Goal: Information Seeking & Learning: Learn about a topic

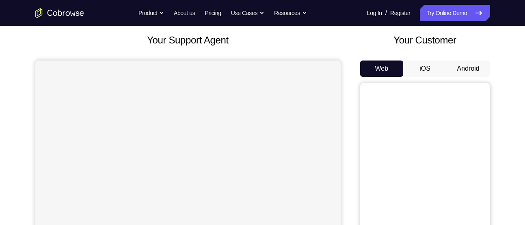
click at [463, 72] on button "Android" at bounding box center [468, 69] width 43 height 16
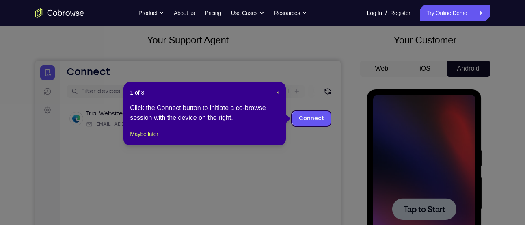
click at [399, 165] on icon at bounding box center [266, 112] width 532 height 225
click at [277, 93] on span "×" at bounding box center [277, 92] width 3 height 7
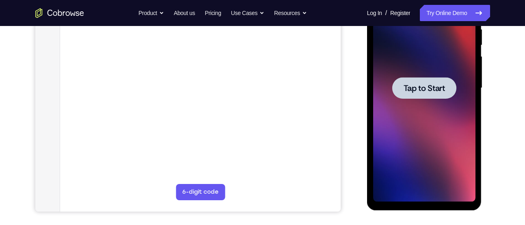
scroll to position [167, 0]
click at [392, 75] on div at bounding box center [424, 88] width 102 height 228
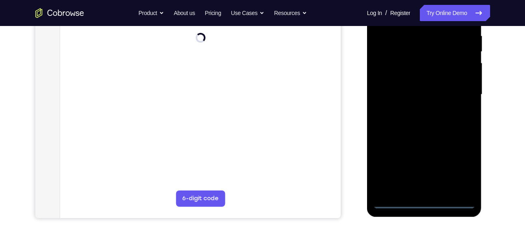
scroll to position [161, 0]
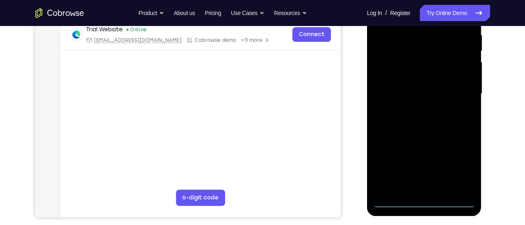
click at [426, 203] on div at bounding box center [424, 94] width 102 height 228
click at [423, 203] on div at bounding box center [424, 94] width 102 height 228
click at [466, 173] on div at bounding box center [424, 94] width 102 height 228
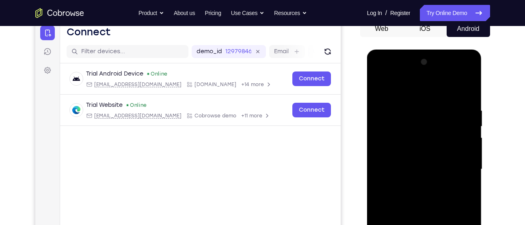
scroll to position [84, 0]
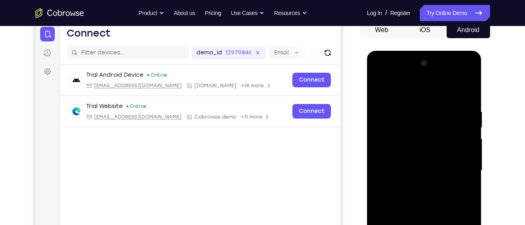
click at [406, 98] on div at bounding box center [424, 171] width 102 height 228
click at [456, 168] on div at bounding box center [424, 171] width 102 height 228
click at [414, 184] on div at bounding box center [424, 171] width 102 height 228
click at [408, 162] on div at bounding box center [424, 171] width 102 height 228
click at [409, 159] on div at bounding box center [424, 171] width 102 height 228
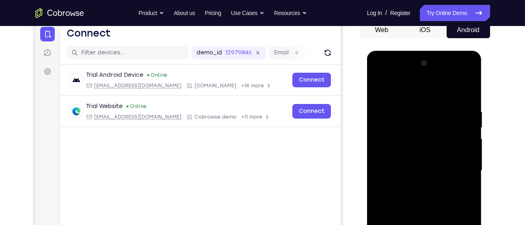
click at [395, 173] on div at bounding box center [424, 171] width 102 height 228
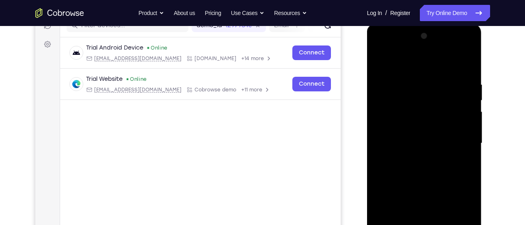
scroll to position [111, 0]
click at [431, 174] on div at bounding box center [424, 144] width 102 height 228
click at [432, 170] on div at bounding box center [424, 144] width 102 height 228
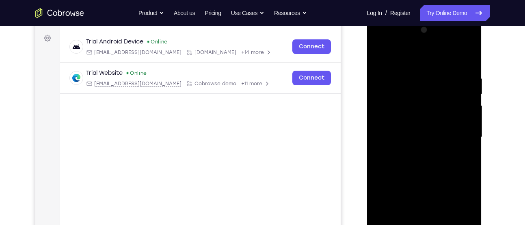
click at [466, 72] on div at bounding box center [424, 138] width 102 height 228
click at [424, 163] on div at bounding box center [424, 138] width 102 height 228
click at [469, 69] on div at bounding box center [424, 138] width 102 height 228
click at [467, 67] on div at bounding box center [424, 138] width 102 height 228
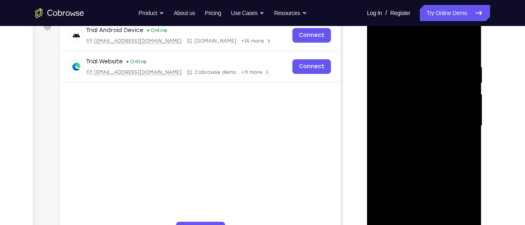
scroll to position [83, 0]
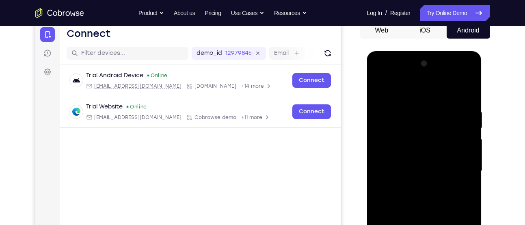
click at [424, 72] on div at bounding box center [424, 171] width 102 height 228
click at [388, 106] on div at bounding box center [424, 171] width 102 height 228
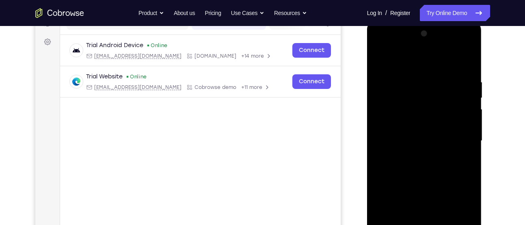
scroll to position [141, 0]
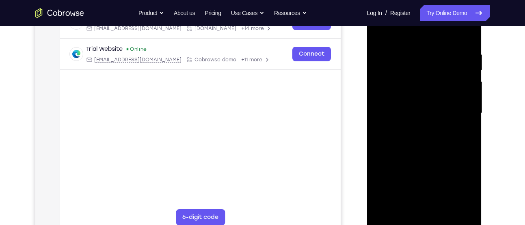
click at [421, 152] on div at bounding box center [424, 114] width 102 height 228
drag, startPoint x: 437, startPoint y: 141, endPoint x: 436, endPoint y: 113, distance: 28.9
click at [436, 113] on div at bounding box center [424, 114] width 102 height 228
click at [471, 110] on div at bounding box center [424, 114] width 102 height 228
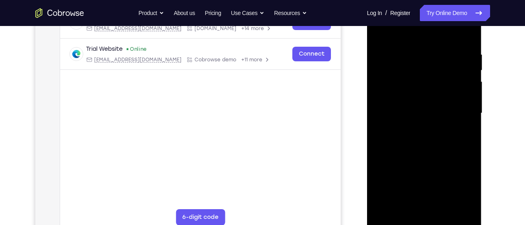
click at [471, 110] on div at bounding box center [424, 114] width 102 height 228
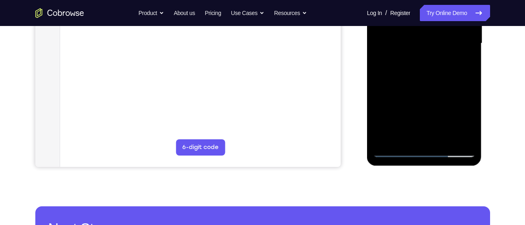
scroll to position [215, 0]
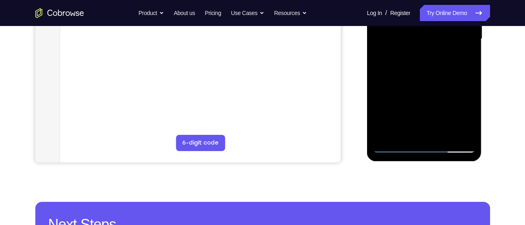
click at [445, 137] on div at bounding box center [424, 39] width 102 height 228
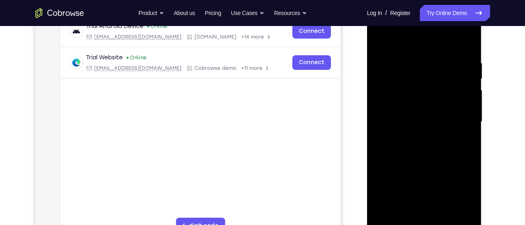
click at [425, 171] on div at bounding box center [424, 122] width 102 height 228
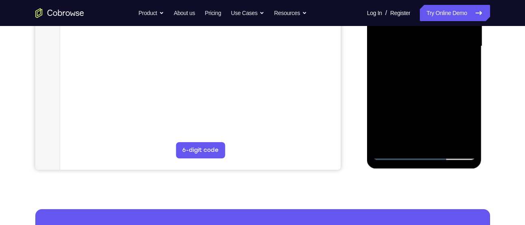
scroll to position [210, 0]
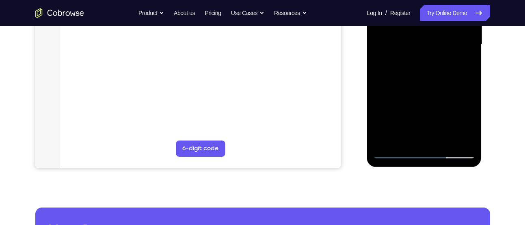
click at [393, 150] on div at bounding box center [424, 45] width 102 height 228
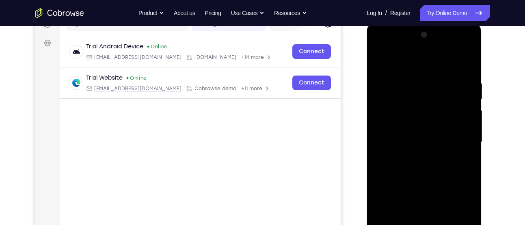
scroll to position [105, 0]
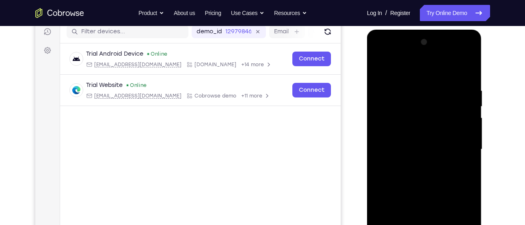
click at [382, 67] on div at bounding box center [424, 150] width 102 height 228
drag, startPoint x: 407, startPoint y: 84, endPoint x: 408, endPoint y: 118, distance: 33.7
click at [408, 118] on div at bounding box center [424, 150] width 102 height 228
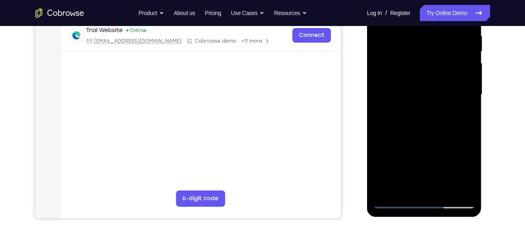
scroll to position [161, 0]
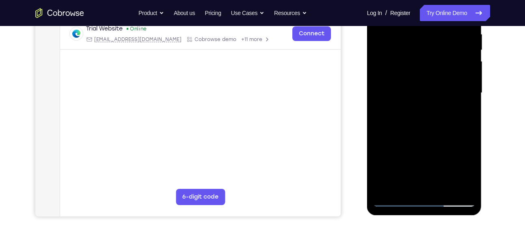
click at [408, 188] on div at bounding box center [424, 93] width 102 height 228
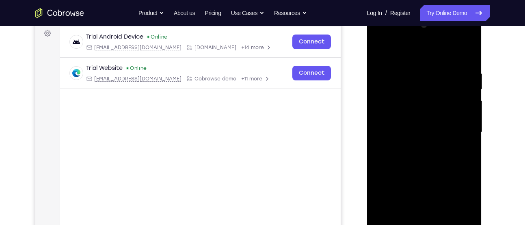
click at [400, 48] on div at bounding box center [424, 133] width 102 height 228
drag, startPoint x: 415, startPoint y: 112, endPoint x: 429, endPoint y: 41, distance: 72.4
click at [429, 41] on div at bounding box center [424, 133] width 102 height 228
click at [390, 154] on div at bounding box center [424, 133] width 102 height 228
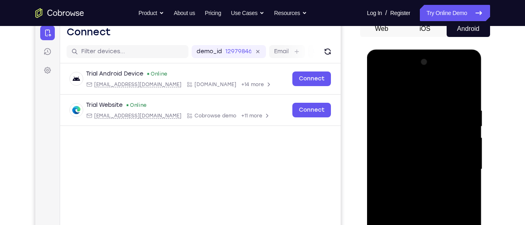
drag, startPoint x: 464, startPoint y: 105, endPoint x: 399, endPoint y: 105, distance: 65.0
click at [399, 105] on div at bounding box center [424, 170] width 102 height 228
drag, startPoint x: 460, startPoint y: 114, endPoint x: 391, endPoint y: 119, distance: 68.9
click at [391, 119] on div at bounding box center [424, 170] width 102 height 228
drag, startPoint x: 456, startPoint y: 108, endPoint x: 391, endPoint y: 102, distance: 64.9
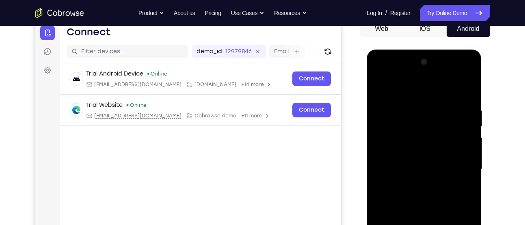
click at [391, 102] on div at bounding box center [424, 170] width 102 height 228
drag, startPoint x: 452, startPoint y: 106, endPoint x: 373, endPoint y: 105, distance: 78.9
click at [373, 105] on div at bounding box center [424, 170] width 102 height 228
drag, startPoint x: 459, startPoint y: 104, endPoint x: 378, endPoint y: 104, distance: 81.3
click at [378, 104] on div at bounding box center [424, 170] width 102 height 228
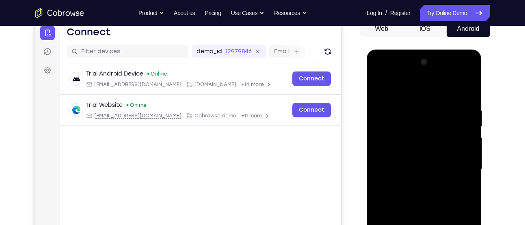
drag, startPoint x: 459, startPoint y: 106, endPoint x: 404, endPoint y: 107, distance: 54.5
click at [404, 107] on div at bounding box center [424, 170] width 102 height 228
drag, startPoint x: 452, startPoint y: 106, endPoint x: 363, endPoint y: 102, distance: 89.1
click at [367, 102] on html "Online web based iOS Simulators and Android Emulators. Run iPhone, iPad, Mobile…" at bounding box center [425, 172] width 116 height 244
drag, startPoint x: 474, startPoint y: 109, endPoint x: 406, endPoint y: 112, distance: 67.9
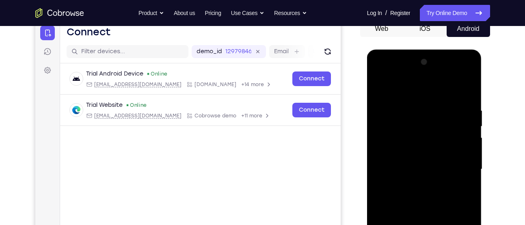
click at [406, 112] on div at bounding box center [424, 170] width 102 height 228
drag, startPoint x: 463, startPoint y: 110, endPoint x: 408, endPoint y: 110, distance: 55.7
click at [408, 110] on div at bounding box center [424, 170] width 102 height 228
drag, startPoint x: 452, startPoint y: 108, endPoint x: 395, endPoint y: 105, distance: 57.4
click at [395, 105] on div at bounding box center [424, 170] width 102 height 228
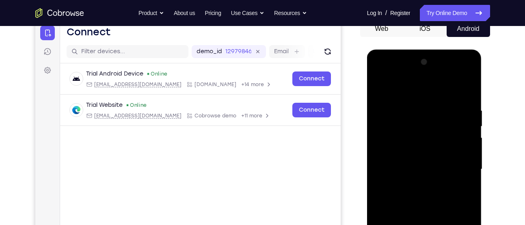
drag, startPoint x: 457, startPoint y: 105, endPoint x: 392, endPoint y: 99, distance: 65.3
click at [392, 99] on div at bounding box center [424, 170] width 102 height 228
drag, startPoint x: 452, startPoint y: 103, endPoint x: 378, endPoint y: 100, distance: 74.0
click at [378, 100] on div at bounding box center [424, 170] width 102 height 228
drag, startPoint x: 471, startPoint y: 112, endPoint x: 394, endPoint y: 112, distance: 77.2
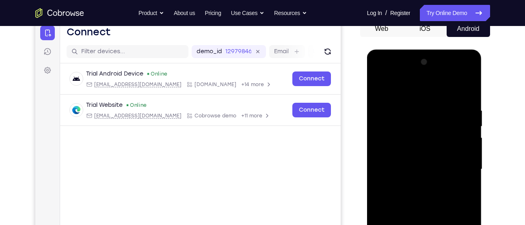
click at [394, 112] on div at bounding box center [424, 170] width 102 height 228
drag, startPoint x: 459, startPoint y: 108, endPoint x: 373, endPoint y: 105, distance: 85.8
click at [373, 105] on div at bounding box center [424, 170] width 102 height 228
drag, startPoint x: 462, startPoint y: 106, endPoint x: 353, endPoint y: 98, distance: 109.6
click at [367, 98] on html "Online web based iOS Simulators and Android Emulators. Run iPhone, iPad, Mobile…" at bounding box center [425, 172] width 116 height 244
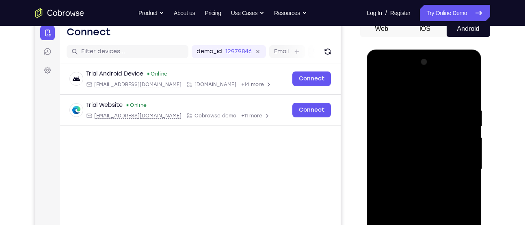
drag, startPoint x: 456, startPoint y: 108, endPoint x: 355, endPoint y: 104, distance: 100.4
click at [367, 104] on html "Online web based iOS Simulators and Android Emulators. Run iPhone, iPad, Mobile…" at bounding box center [425, 172] width 116 height 244
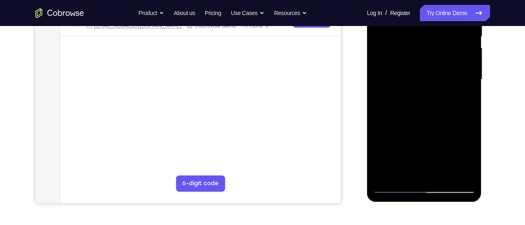
drag, startPoint x: 429, startPoint y: 132, endPoint x: 434, endPoint y: 69, distance: 63.5
click at [434, 69] on div at bounding box center [424, 80] width 102 height 228
drag, startPoint x: 421, startPoint y: 122, endPoint x: 423, endPoint y: 74, distance: 48.4
click at [423, 74] on div at bounding box center [424, 80] width 102 height 228
drag, startPoint x: 422, startPoint y: 132, endPoint x: 427, endPoint y: 69, distance: 63.2
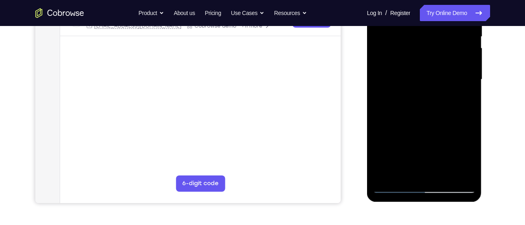
click at [427, 69] on div at bounding box center [424, 80] width 102 height 228
drag, startPoint x: 421, startPoint y: 141, endPoint x: 424, endPoint y: 87, distance: 53.3
click at [424, 87] on div at bounding box center [424, 80] width 102 height 228
drag, startPoint x: 423, startPoint y: 125, endPoint x: 430, endPoint y: 85, distance: 40.4
click at [430, 85] on div at bounding box center [424, 80] width 102 height 228
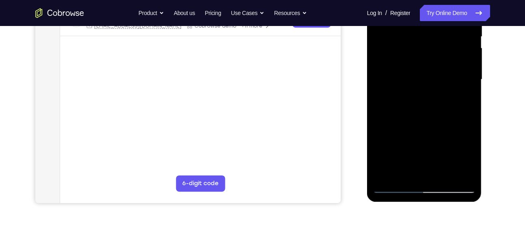
scroll to position [182, 0]
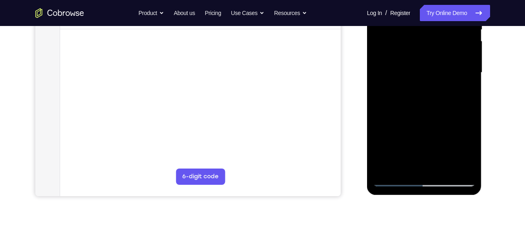
drag, startPoint x: 449, startPoint y: 109, endPoint x: 460, endPoint y: 39, distance: 70.8
click at [460, 39] on div at bounding box center [424, 73] width 102 height 228
drag, startPoint x: 434, startPoint y: 108, endPoint x: 442, endPoint y: 66, distance: 42.5
click at [442, 66] on div at bounding box center [424, 73] width 102 height 228
drag, startPoint x: 438, startPoint y: 120, endPoint x: 449, endPoint y: 66, distance: 55.5
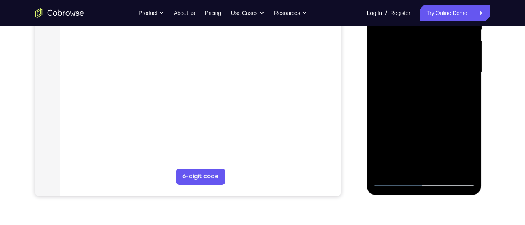
click at [449, 66] on div at bounding box center [424, 73] width 102 height 228
drag, startPoint x: 445, startPoint y: 100, endPoint x: 447, endPoint y: 41, distance: 59.0
click at [447, 41] on div at bounding box center [424, 73] width 102 height 228
drag, startPoint x: 432, startPoint y: 108, endPoint x: 435, endPoint y: 49, distance: 59.4
click at [435, 49] on div at bounding box center [424, 73] width 102 height 228
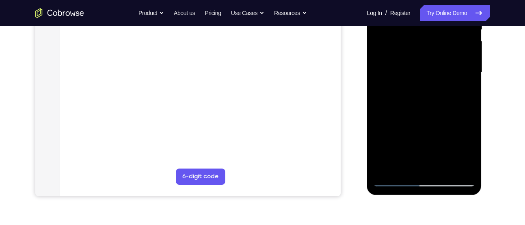
drag, startPoint x: 412, startPoint y: 96, endPoint x: 411, endPoint y: 15, distance: 80.9
click at [411, 15] on div at bounding box center [424, 73] width 102 height 228
drag, startPoint x: 414, startPoint y: 139, endPoint x: 419, endPoint y: 71, distance: 67.6
click at [419, 71] on div at bounding box center [424, 73] width 102 height 228
drag, startPoint x: 421, startPoint y: 120, endPoint x: 426, endPoint y: 72, distance: 47.8
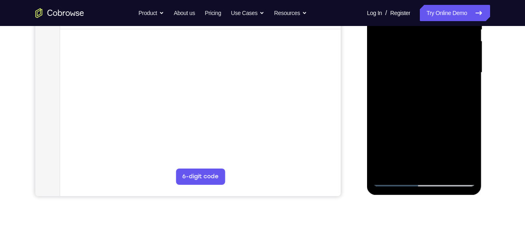
click at [426, 72] on div at bounding box center [424, 73] width 102 height 228
click at [403, 168] on div at bounding box center [424, 73] width 102 height 228
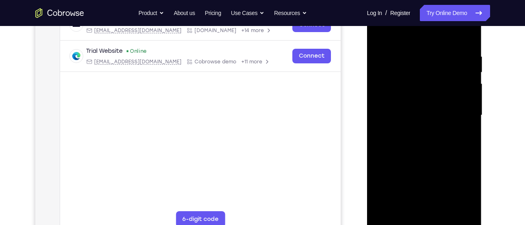
scroll to position [86, 0]
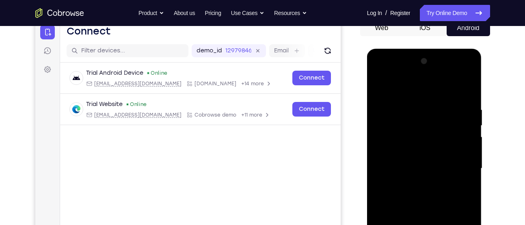
click at [414, 85] on div at bounding box center [424, 169] width 102 height 228
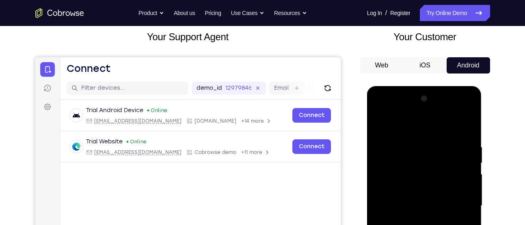
drag, startPoint x: 429, startPoint y: 177, endPoint x: 425, endPoint y: 170, distance: 7.8
click at [425, 170] on div at bounding box center [424, 206] width 102 height 228
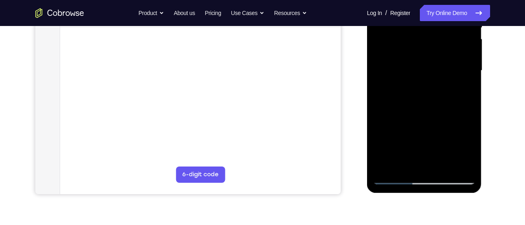
scroll to position [184, 0]
click at [396, 175] on div at bounding box center [424, 71] width 102 height 228
click at [461, 95] on div at bounding box center [424, 71] width 102 height 228
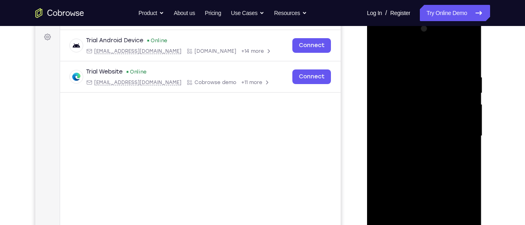
scroll to position [113, 0]
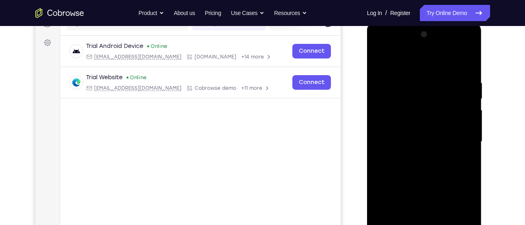
click at [427, 152] on div at bounding box center [424, 142] width 102 height 228
click at [436, 72] on div at bounding box center [424, 142] width 102 height 228
click at [404, 80] on div at bounding box center [424, 142] width 102 height 228
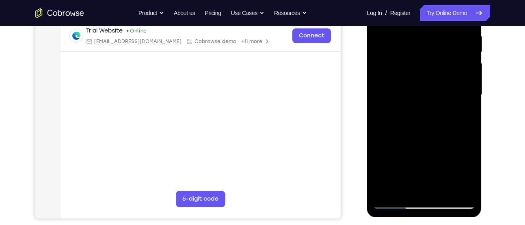
scroll to position [148, 0]
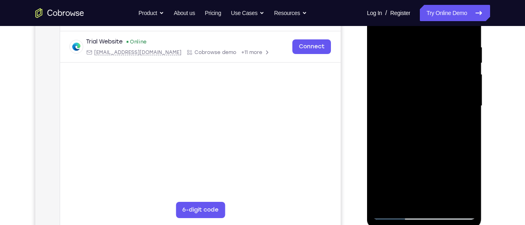
drag, startPoint x: 414, startPoint y: 155, endPoint x: 418, endPoint y: 133, distance: 22.6
click at [418, 133] on div at bounding box center [424, 106] width 102 height 228
click at [462, 141] on div at bounding box center [424, 106] width 102 height 228
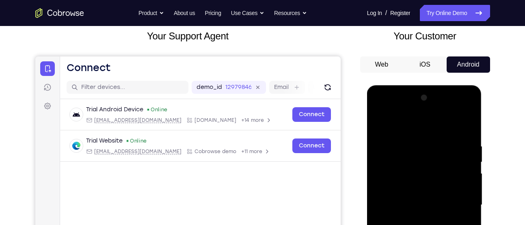
scroll to position [49, 0]
click at [378, 123] on div at bounding box center [424, 206] width 102 height 228
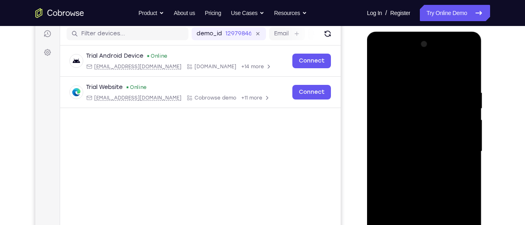
scroll to position [150, 0]
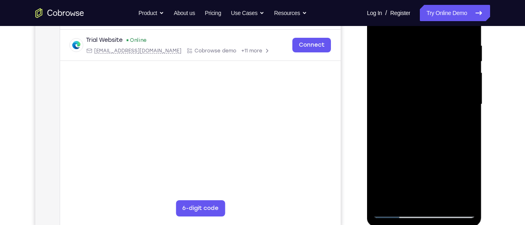
click at [395, 127] on div at bounding box center [424, 105] width 102 height 228
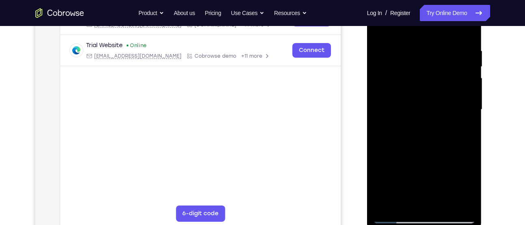
scroll to position [144, 0]
click at [469, 94] on div at bounding box center [424, 110] width 102 height 228
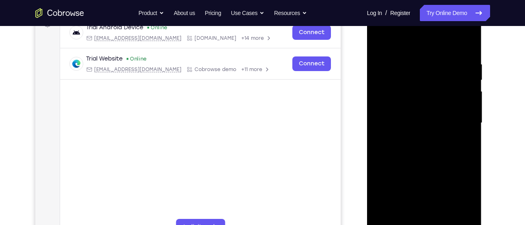
scroll to position [132, 0]
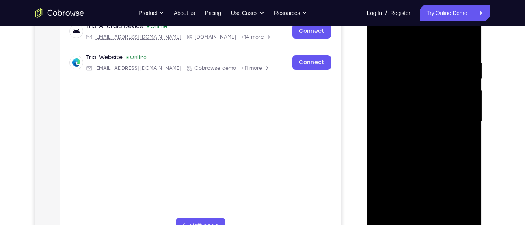
click at [471, 107] on div at bounding box center [424, 122] width 102 height 228
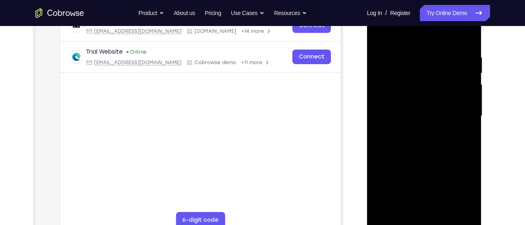
scroll to position [137, 0]
click at [471, 102] on div at bounding box center [424, 117] width 102 height 228
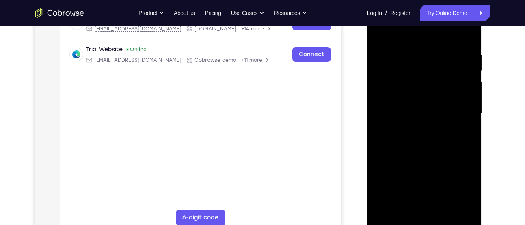
scroll to position [140, 0]
click at [471, 102] on div at bounding box center [424, 114] width 102 height 228
click at [471, 95] on div at bounding box center [424, 114] width 102 height 228
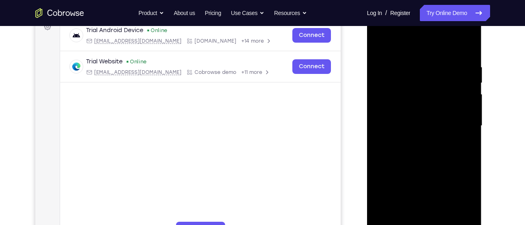
scroll to position [128, 0]
click at [470, 112] on div at bounding box center [424, 127] width 102 height 228
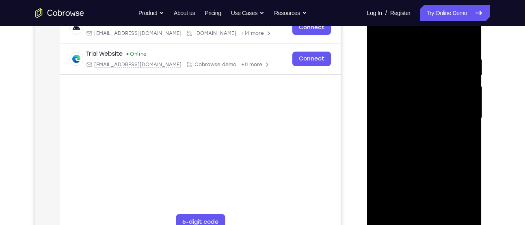
scroll to position [137, 0]
click at [470, 101] on div at bounding box center [424, 118] width 102 height 228
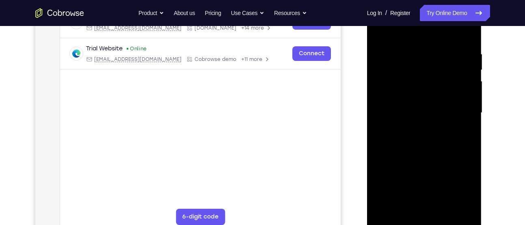
scroll to position [141, 0]
click at [465, 97] on div at bounding box center [424, 114] width 102 height 228
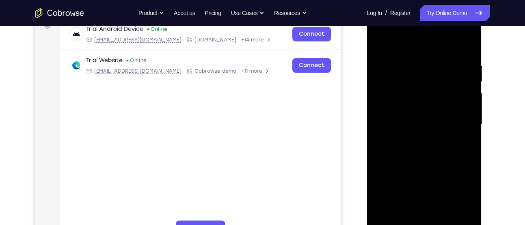
scroll to position [130, 0]
click at [472, 107] on div at bounding box center [424, 125] width 102 height 228
click at [471, 108] on div at bounding box center [424, 125] width 102 height 228
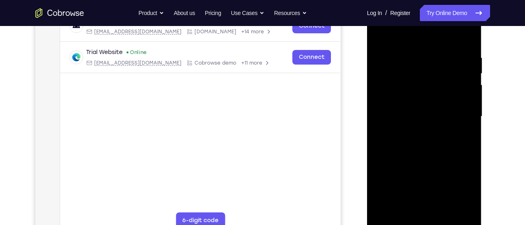
scroll to position [137, 0]
click at [467, 103] on div at bounding box center [424, 118] width 102 height 228
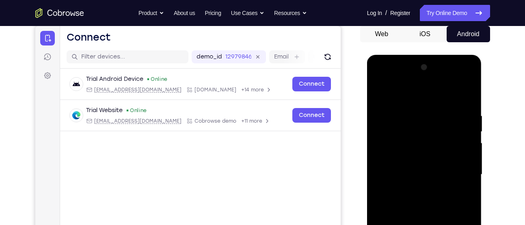
scroll to position [79, 0]
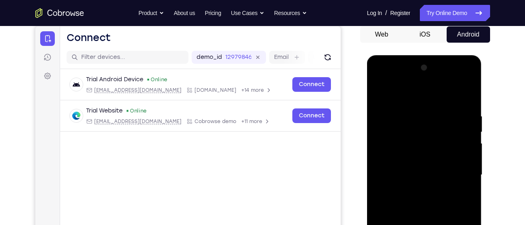
drag, startPoint x: 406, startPoint y: 131, endPoint x: 401, endPoint y: 181, distance: 50.2
click at [401, 181] on div at bounding box center [424, 175] width 102 height 228
click at [399, 105] on div at bounding box center [424, 175] width 102 height 228
drag, startPoint x: 435, startPoint y: 196, endPoint x: 460, endPoint y: 96, distance: 103.0
click at [460, 96] on div at bounding box center [424, 175] width 102 height 228
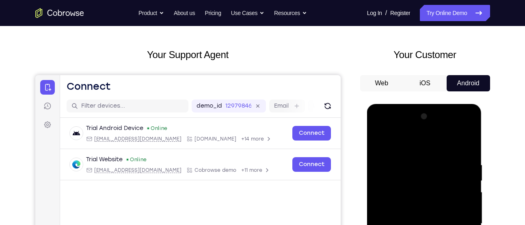
scroll to position [145, 0]
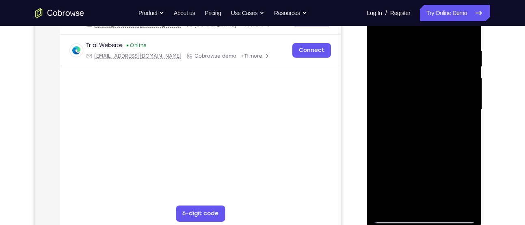
click at [448, 204] on div at bounding box center [424, 110] width 102 height 228
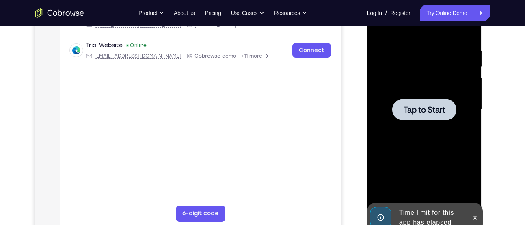
click at [407, 119] on div at bounding box center [425, 110] width 64 height 22
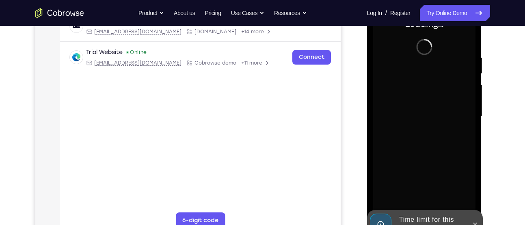
scroll to position [138, 0]
click at [473, 218] on button at bounding box center [475, 224] width 13 height 13
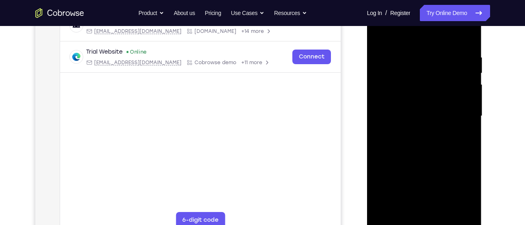
scroll to position [167, 0]
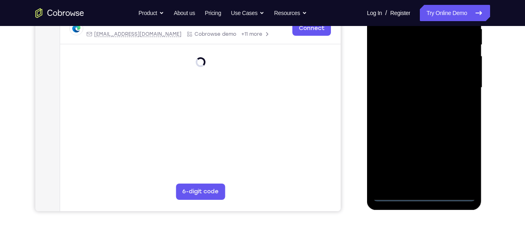
click at [424, 194] on div at bounding box center [424, 88] width 102 height 228
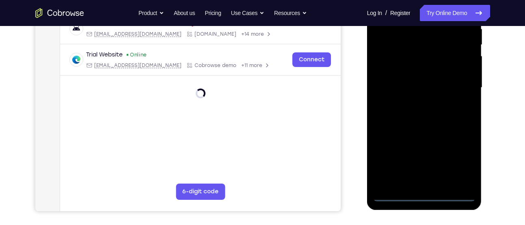
click at [464, 155] on div at bounding box center [424, 88] width 102 height 228
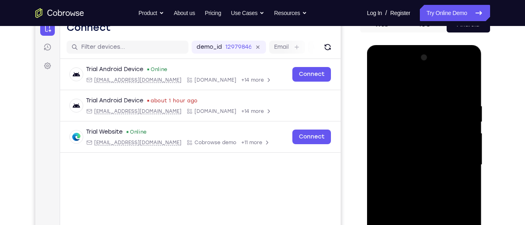
scroll to position [91, 0]
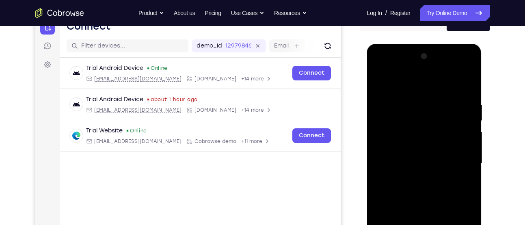
click at [412, 90] on div at bounding box center [424, 164] width 102 height 228
click at [464, 163] on div at bounding box center [424, 164] width 102 height 228
click at [417, 180] on div at bounding box center [424, 164] width 102 height 228
click at [429, 152] on div at bounding box center [424, 164] width 102 height 228
click at [411, 163] on div at bounding box center [424, 164] width 102 height 228
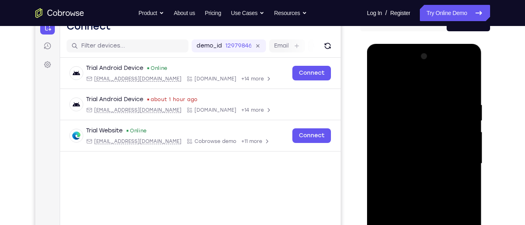
click at [430, 193] on div at bounding box center [424, 164] width 102 height 228
click at [424, 189] on div at bounding box center [424, 164] width 102 height 228
click at [434, 191] on div at bounding box center [424, 164] width 102 height 228
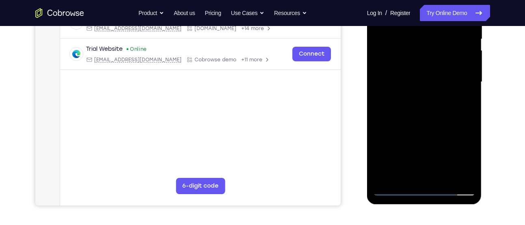
scroll to position [173, 0]
click at [421, 116] on div at bounding box center [424, 82] width 102 height 228
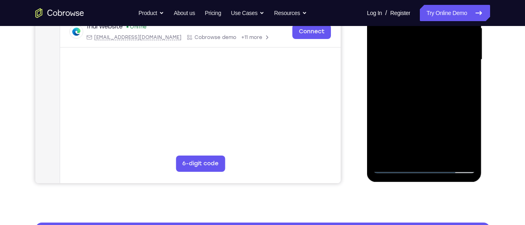
scroll to position [194, 0]
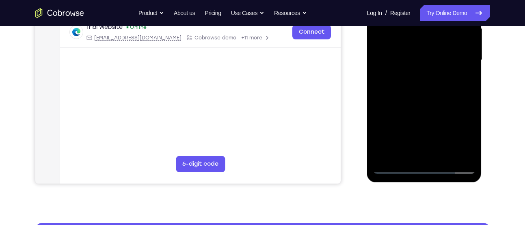
click at [407, 156] on div at bounding box center [424, 60] width 102 height 228
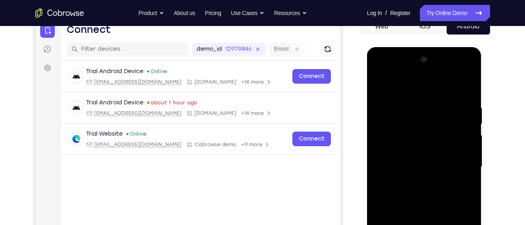
scroll to position [80, 0]
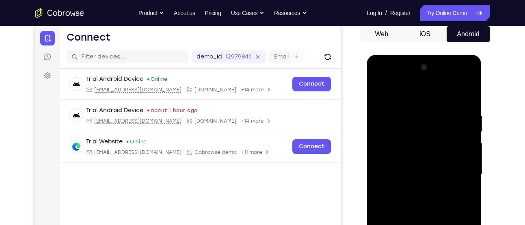
click at [401, 94] on div at bounding box center [424, 175] width 102 height 228
click at [413, 94] on div at bounding box center [424, 175] width 102 height 228
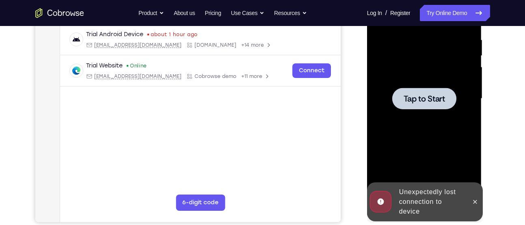
scroll to position [153, 0]
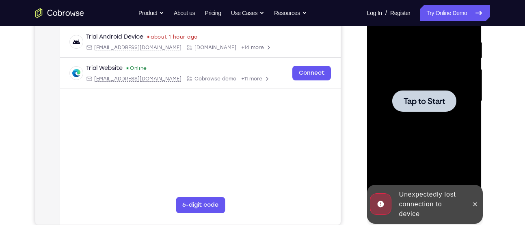
drag, startPoint x: 433, startPoint y: 54, endPoint x: 413, endPoint y: 126, distance: 74.5
click at [413, 126] on div at bounding box center [424, 101] width 102 height 228
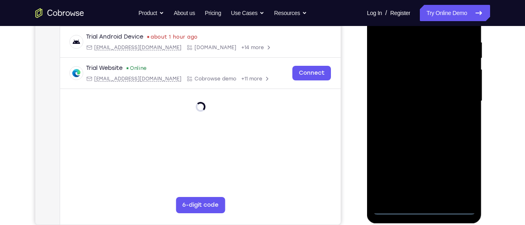
scroll to position [215, 0]
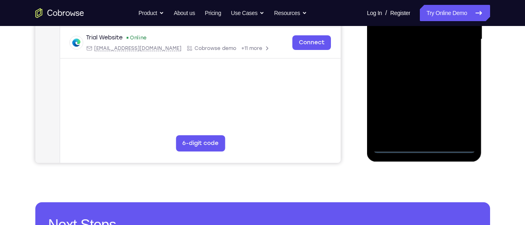
click at [421, 145] on div at bounding box center [424, 40] width 102 height 228
click at [424, 145] on div at bounding box center [424, 40] width 102 height 228
click at [461, 113] on div at bounding box center [424, 40] width 102 height 228
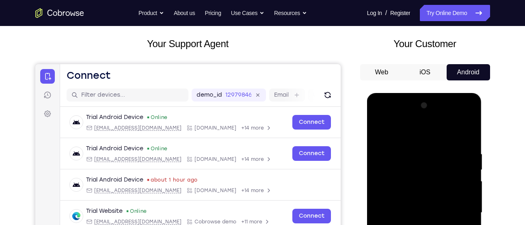
scroll to position [40, 0]
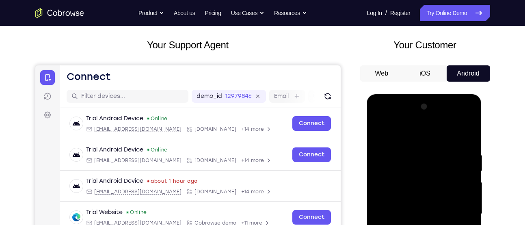
click at [436, 133] on div at bounding box center [424, 214] width 102 height 228
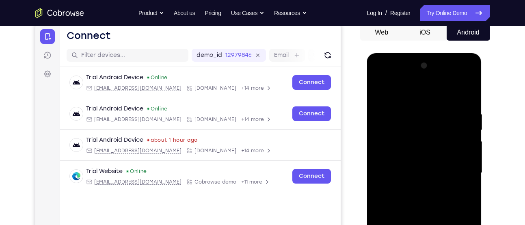
scroll to position [82, 0]
click at [458, 167] on div at bounding box center [424, 173] width 102 height 228
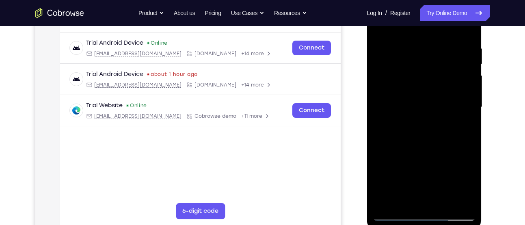
click at [414, 122] on div at bounding box center [424, 107] width 102 height 228
click at [407, 102] on div at bounding box center [424, 107] width 102 height 228
click at [408, 104] on div at bounding box center [424, 107] width 102 height 228
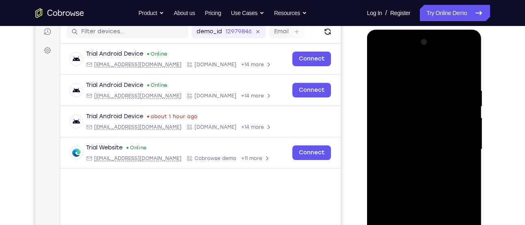
scroll to position [130, 0]
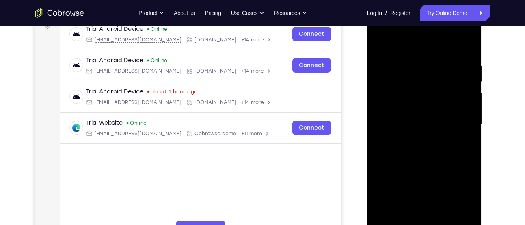
click at [415, 162] on div at bounding box center [424, 125] width 102 height 228
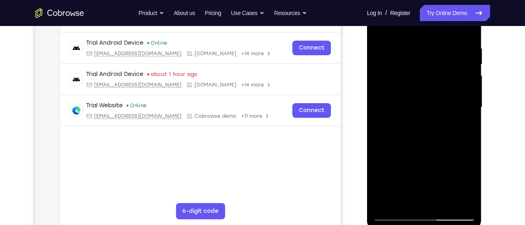
click at [407, 201] on div at bounding box center [424, 107] width 102 height 228
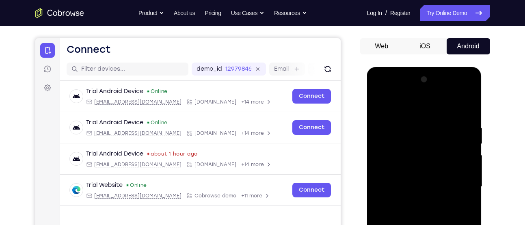
scroll to position [67, 0]
click at [460, 108] on div at bounding box center [424, 188] width 102 height 228
click at [425, 105] on div at bounding box center [424, 188] width 102 height 228
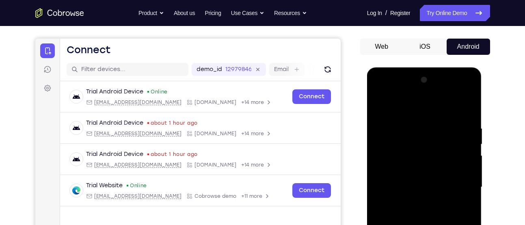
click at [435, 122] on div at bounding box center [424, 188] width 102 height 228
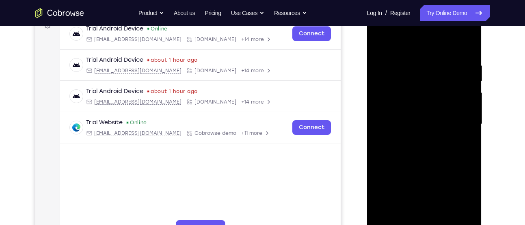
drag, startPoint x: 435, startPoint y: 59, endPoint x: 443, endPoint y: 86, distance: 27.5
click at [443, 86] on div at bounding box center [424, 125] width 102 height 228
click at [420, 155] on div at bounding box center [424, 125] width 102 height 228
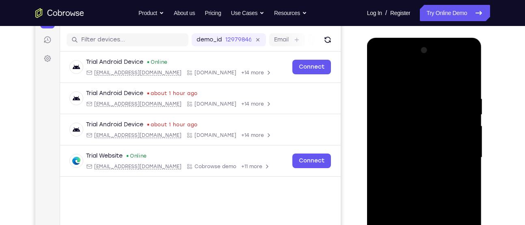
click at [469, 109] on div at bounding box center [424, 158] width 102 height 228
click at [381, 75] on div at bounding box center [424, 158] width 102 height 228
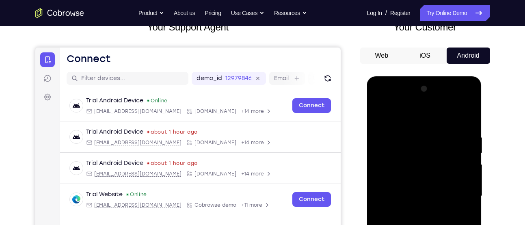
scroll to position [58, 0]
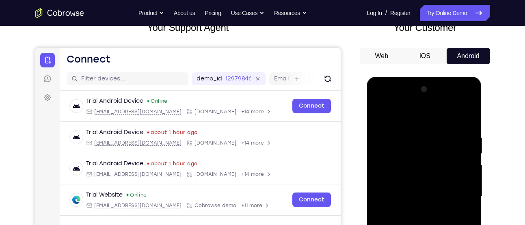
click at [379, 113] on div at bounding box center [424, 197] width 102 height 228
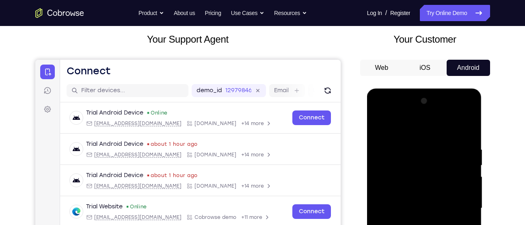
scroll to position [43, 0]
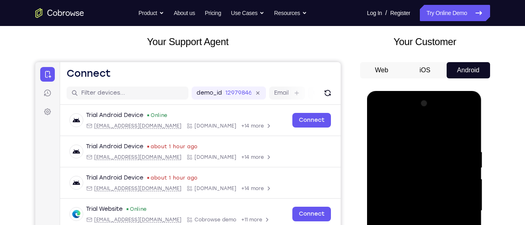
click at [377, 126] on div at bounding box center [424, 211] width 102 height 228
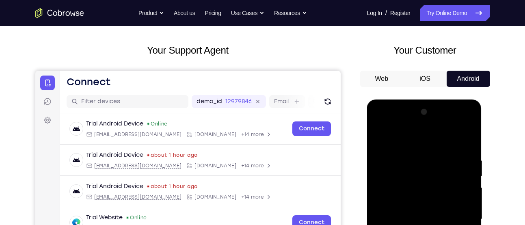
scroll to position [35, 0]
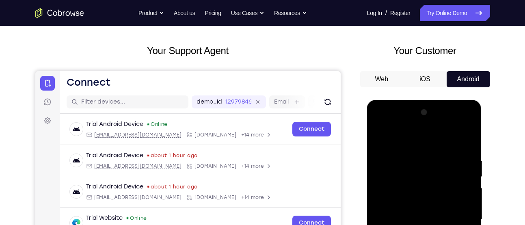
drag, startPoint x: 425, startPoint y: 169, endPoint x: 433, endPoint y: 203, distance: 34.6
click at [433, 203] on div at bounding box center [424, 220] width 102 height 228
